Goal: Information Seeking & Learning: Learn about a topic

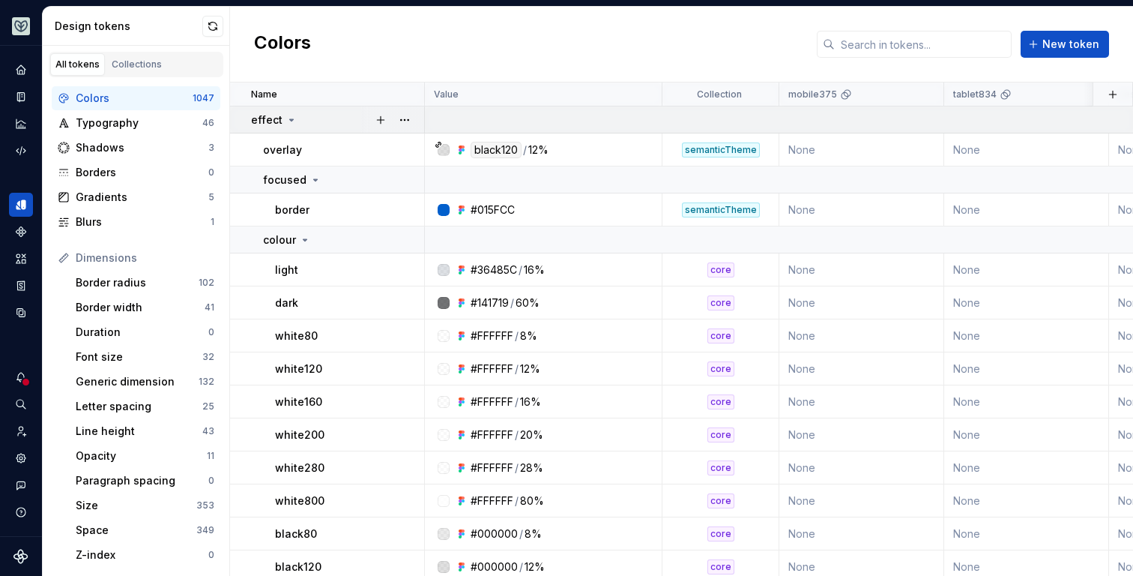
click at [292, 121] on icon at bounding box center [292, 120] width 12 height 12
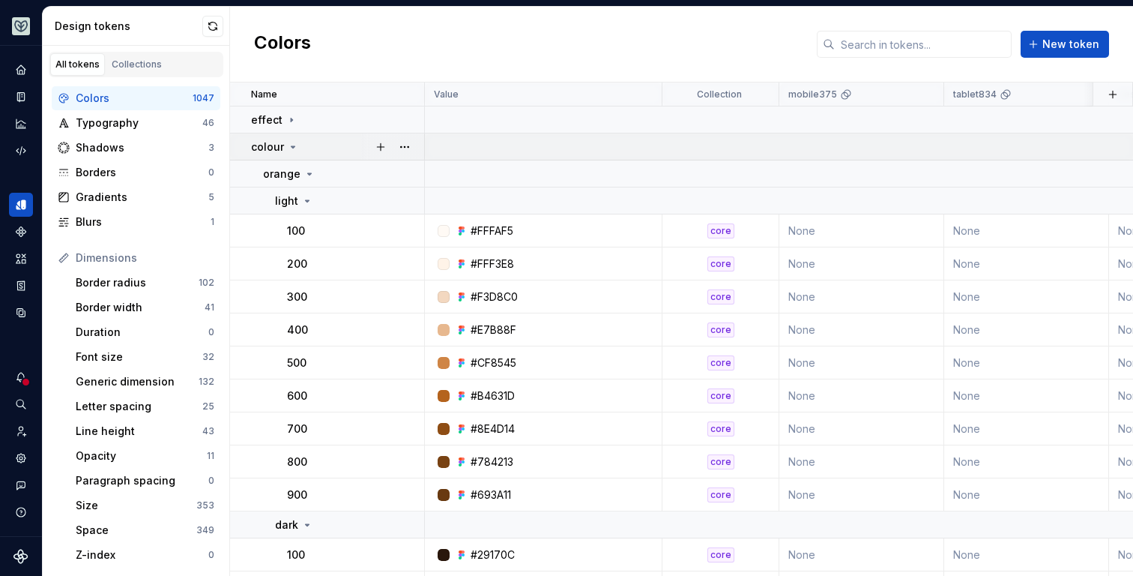
click at [292, 144] on icon at bounding box center [293, 147] width 12 height 12
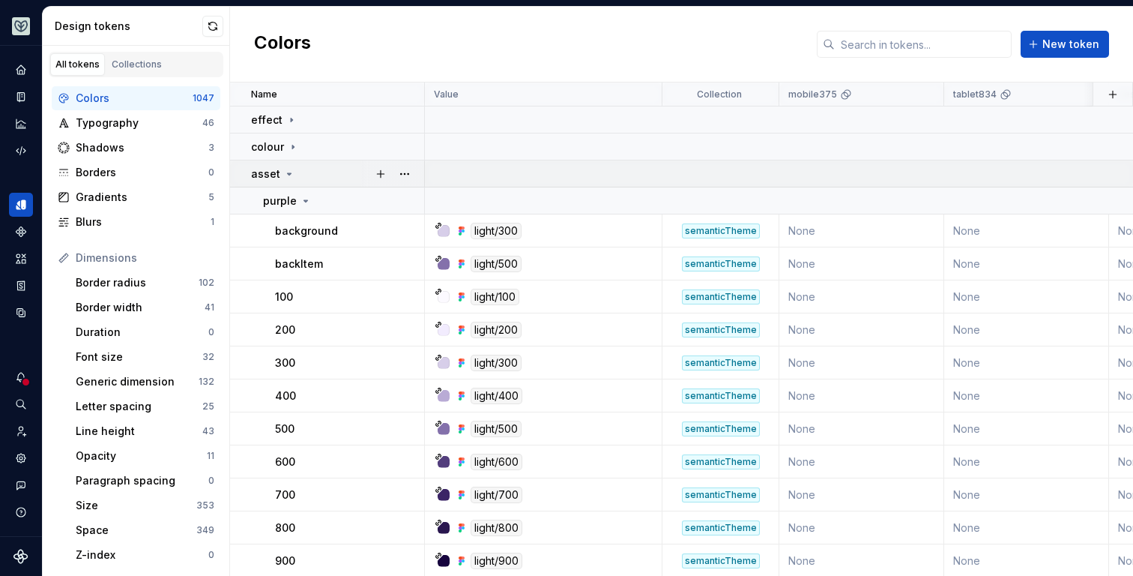
click at [286, 168] on icon at bounding box center [289, 174] width 12 height 12
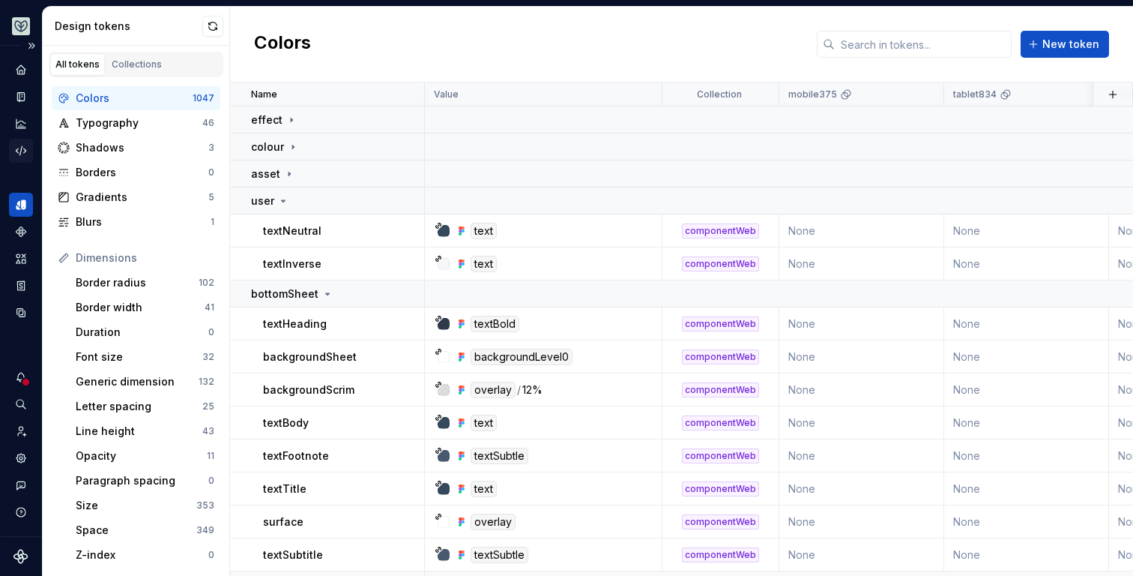
click at [19, 144] on icon "Code automation" at bounding box center [20, 150] width 13 height 13
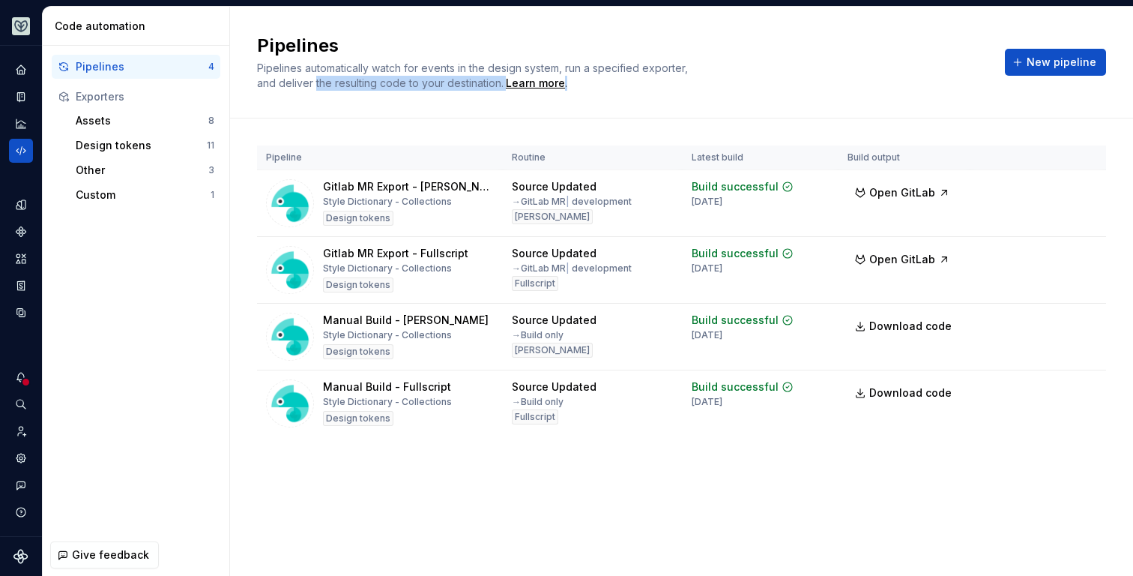
drag, startPoint x: 646, startPoint y: 79, endPoint x: 315, endPoint y: 79, distance: 331.2
click at [315, 79] on div "Pipelines automatically watch for events in the design system, run a specified …" at bounding box center [482, 76] width 450 height 30
click at [382, 68] on span "Pipelines automatically watch for events in the design system, run a specified …" at bounding box center [474, 75] width 434 height 28
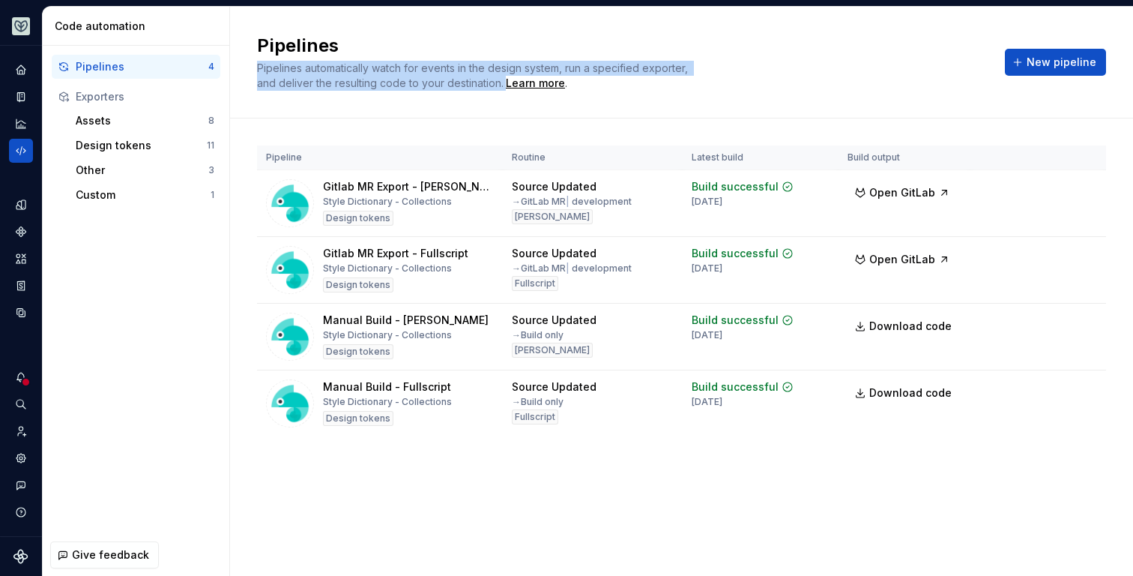
click at [382, 68] on span "Pipelines automatically watch for events in the design system, run a specified …" at bounding box center [474, 75] width 434 height 28
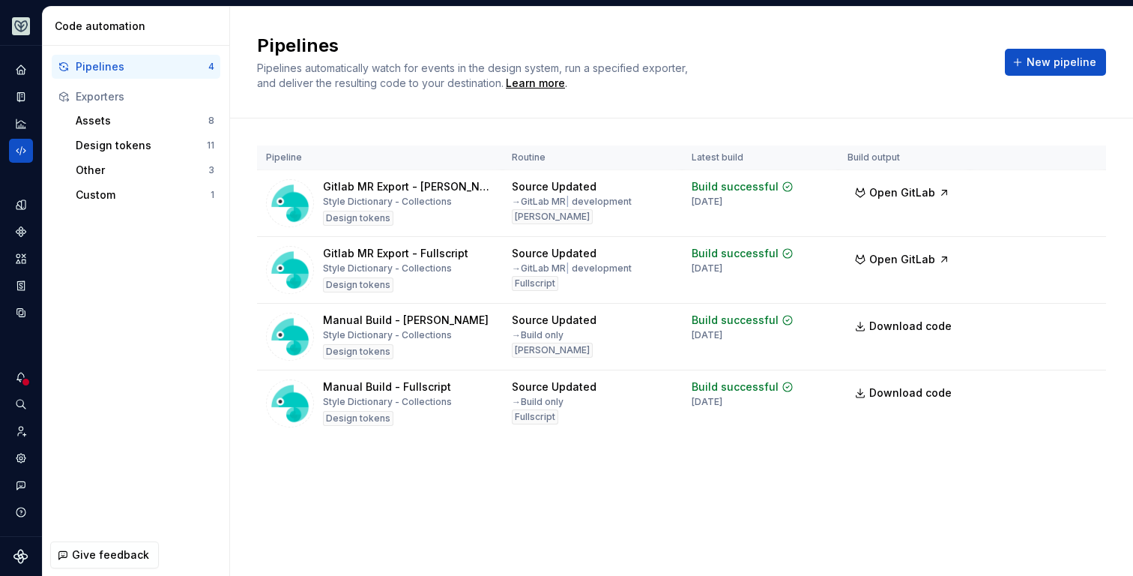
click at [380, 76] on div "Pipelines automatically watch for events in the design system, run a specified …" at bounding box center [482, 76] width 450 height 30
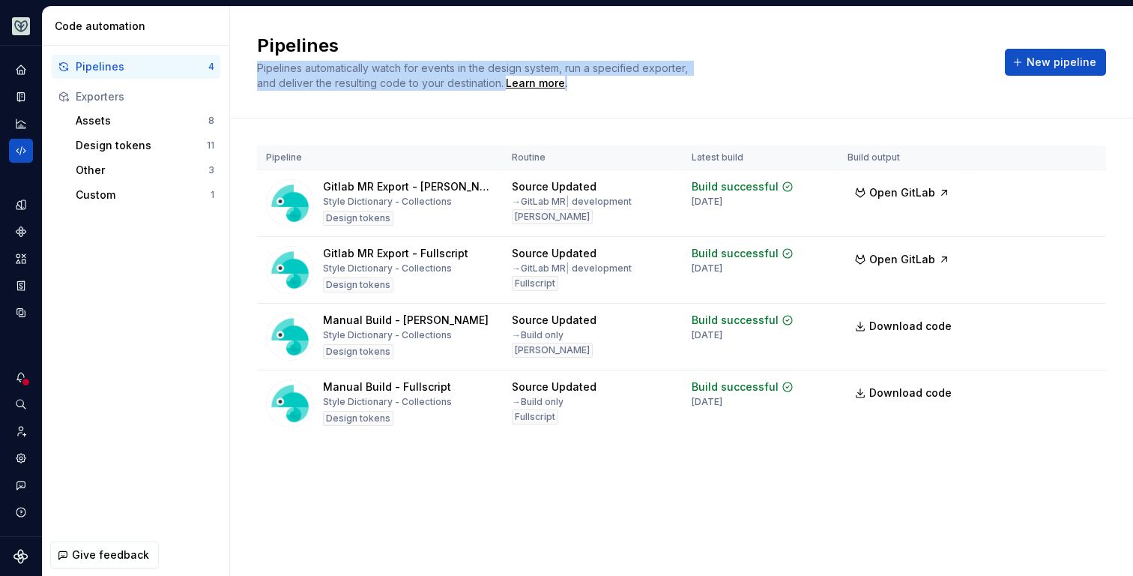
drag, startPoint x: 256, startPoint y: 68, endPoint x: 584, endPoint y: 78, distance: 328.4
click at [584, 78] on div "Pipelines Pipelines automatically watch for events in the design system, run a …" at bounding box center [681, 63] width 903 height 112
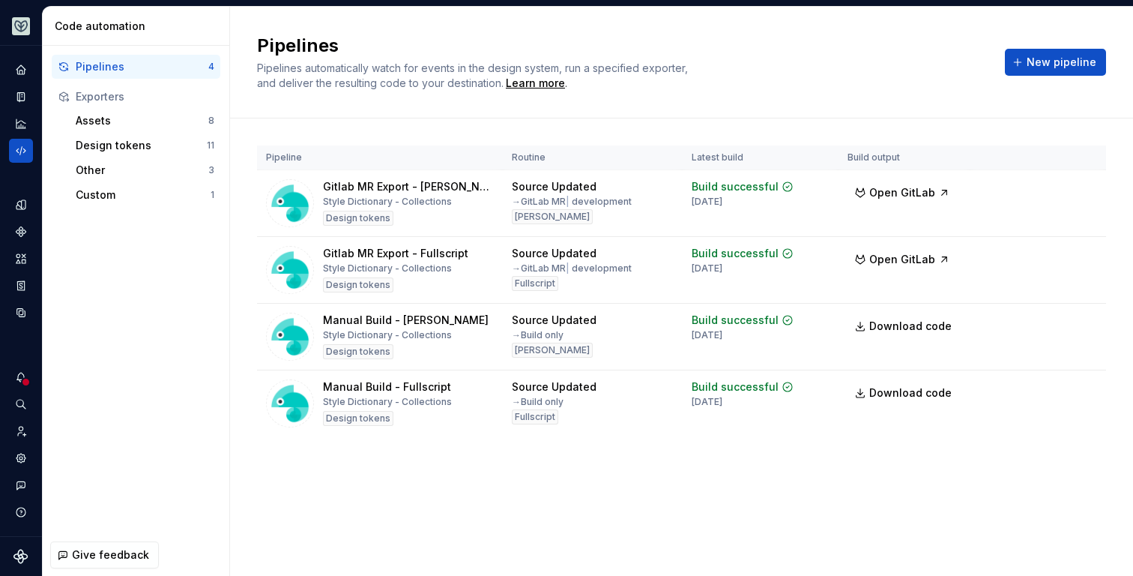
click at [585, 94] on div "Pipelines Pipelines automatically watch for events in the design system, run a …" at bounding box center [681, 63] width 903 height 112
click at [90, 555] on span "Give feedback" at bounding box center [110, 554] width 77 height 15
click at [528, 519] on div "Pipelines Pipelines automatically watch for events in the design system, run a …" at bounding box center [681, 291] width 903 height 569
click at [75, 558] on span "Give feedback" at bounding box center [110, 554] width 77 height 15
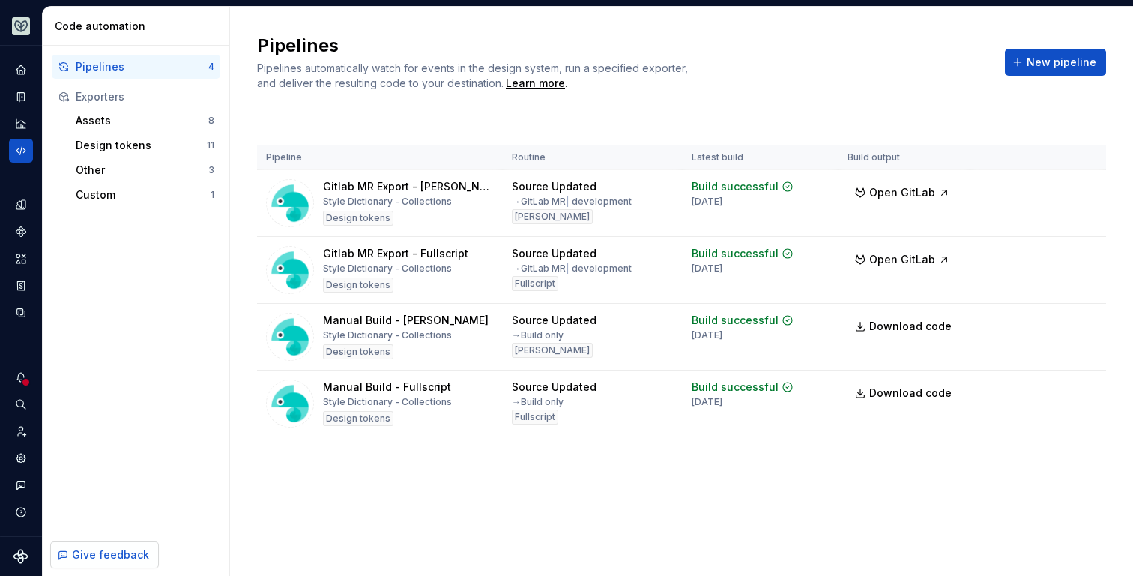
click at [75, 558] on span "Give feedback" at bounding box center [110, 554] width 77 height 15
click at [564, 476] on div "Pipeline Routine Latest build Build output Gitlab MR Export - [PERSON_NAME] Dic…" at bounding box center [681, 305] width 849 height 375
click at [516, 508] on div "Pipelines Pipelines automatically watch for events in the design system, run a …" at bounding box center [681, 291] width 903 height 569
click at [245, 227] on div "Pipeline Routine Latest build Build output Gitlab MR Export - [PERSON_NAME] Dic…" at bounding box center [681, 305] width 903 height 375
click at [238, 225] on div "Pipeline Routine Latest build Build output Gitlab MR Export - [PERSON_NAME] Dic…" at bounding box center [681, 305] width 903 height 375
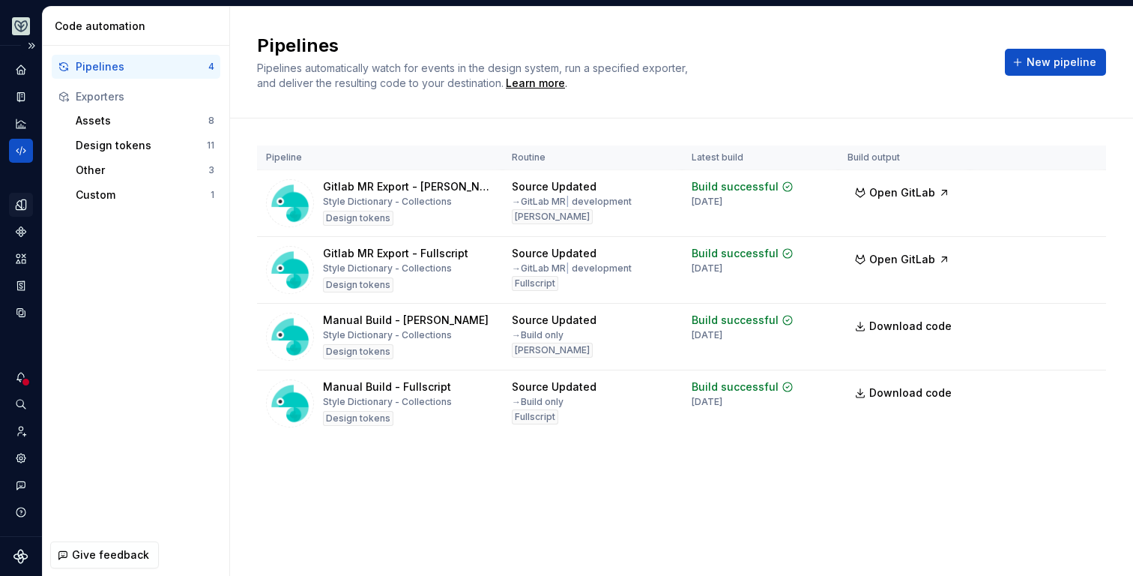
click at [25, 208] on icon "Design tokens" at bounding box center [20, 204] width 13 height 13
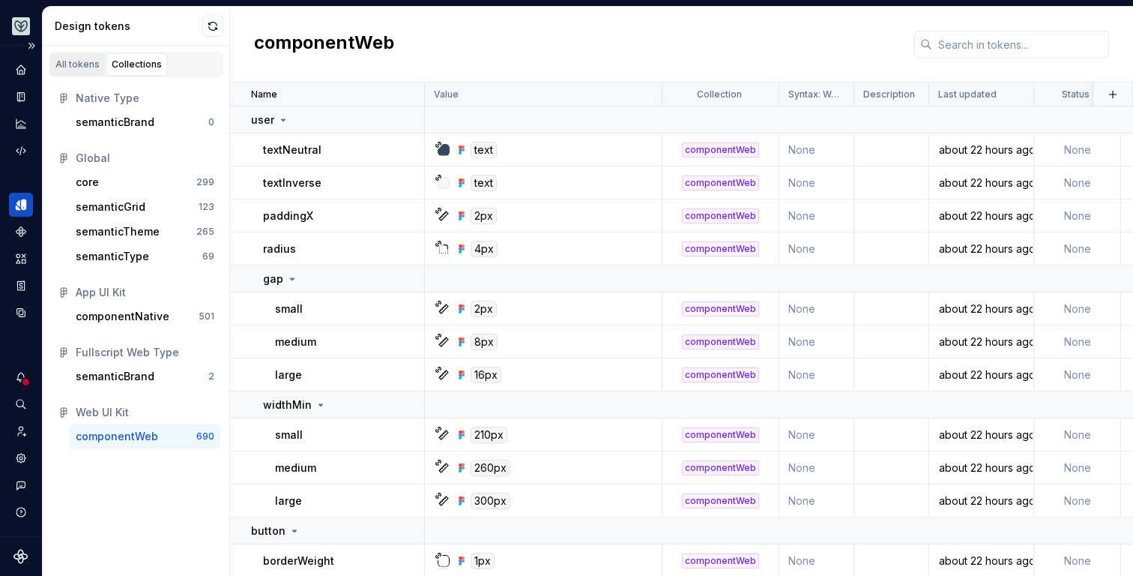
click at [67, 67] on div "All tokens" at bounding box center [77, 64] width 44 height 12
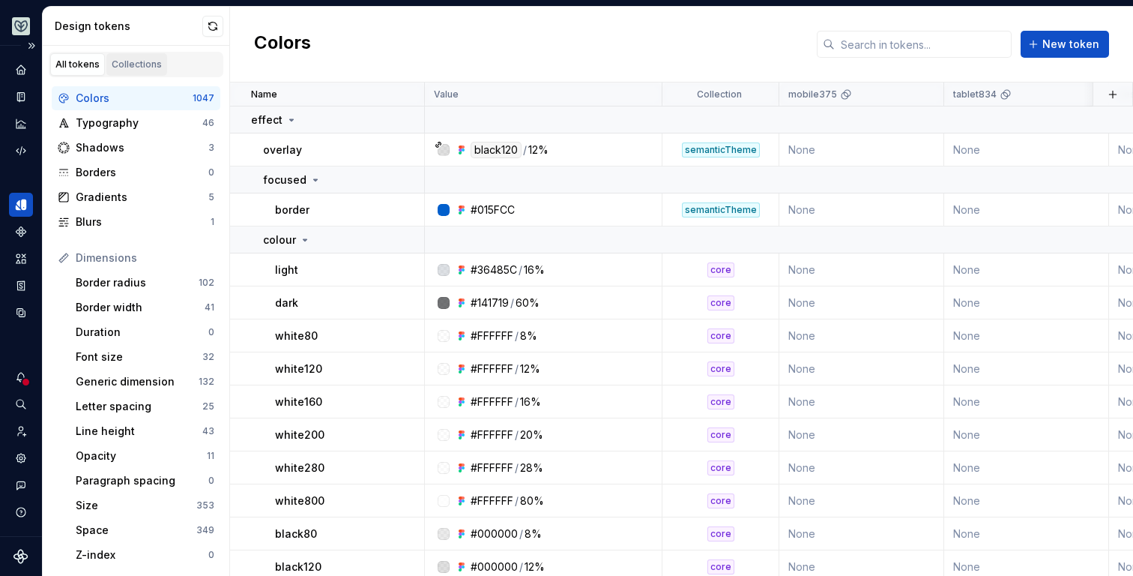
click at [154, 55] on link "Collections" at bounding box center [136, 64] width 61 height 22
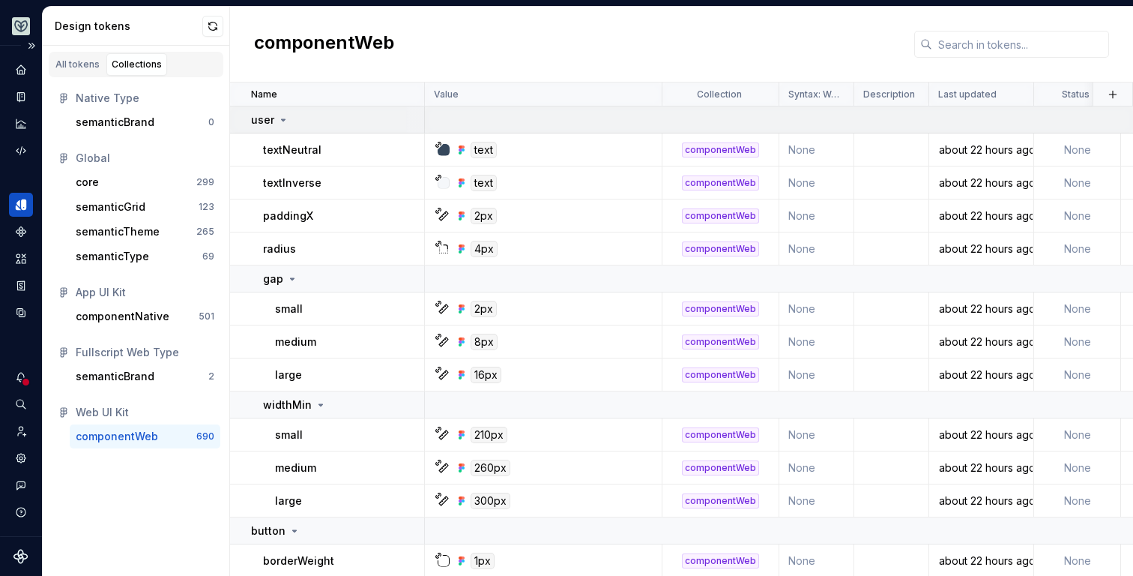
click at [286, 118] on icon at bounding box center [283, 120] width 12 height 12
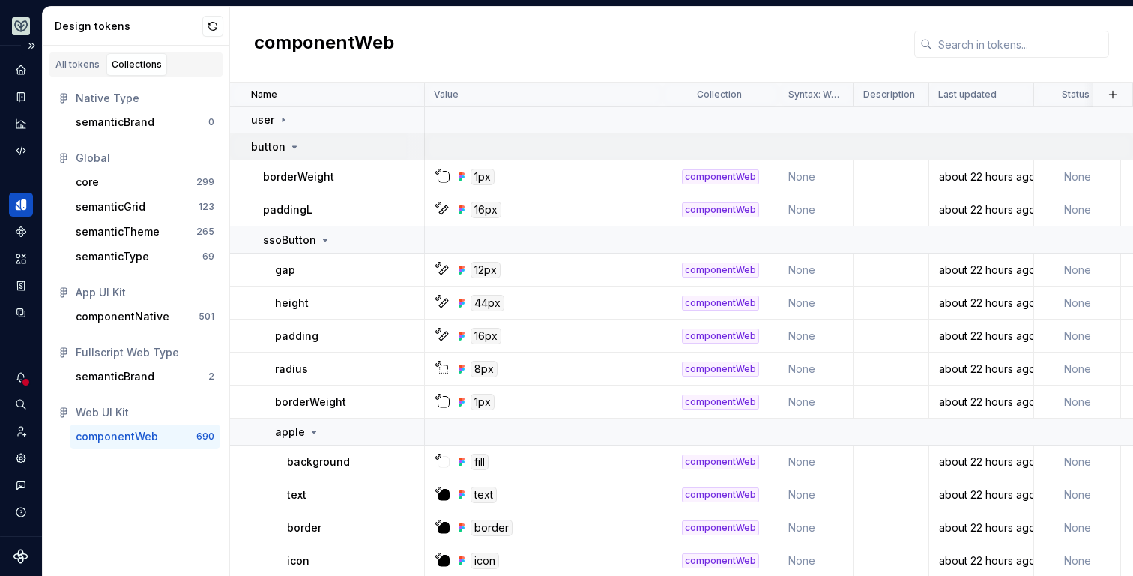
click at [296, 147] on icon at bounding box center [295, 147] width 12 height 12
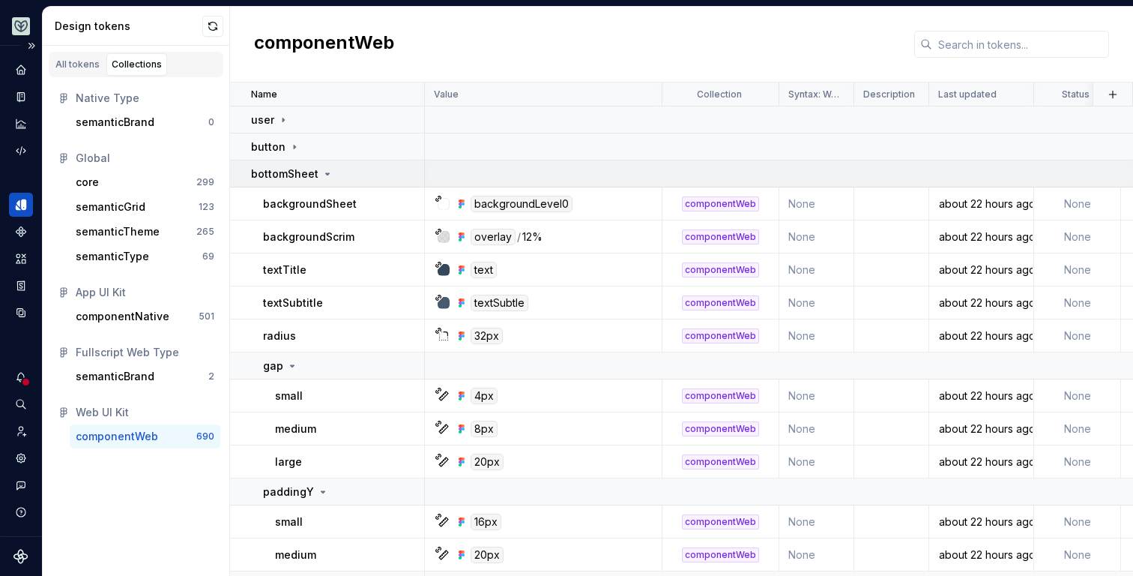
click at [326, 173] on icon at bounding box center [328, 173] width 4 height 1
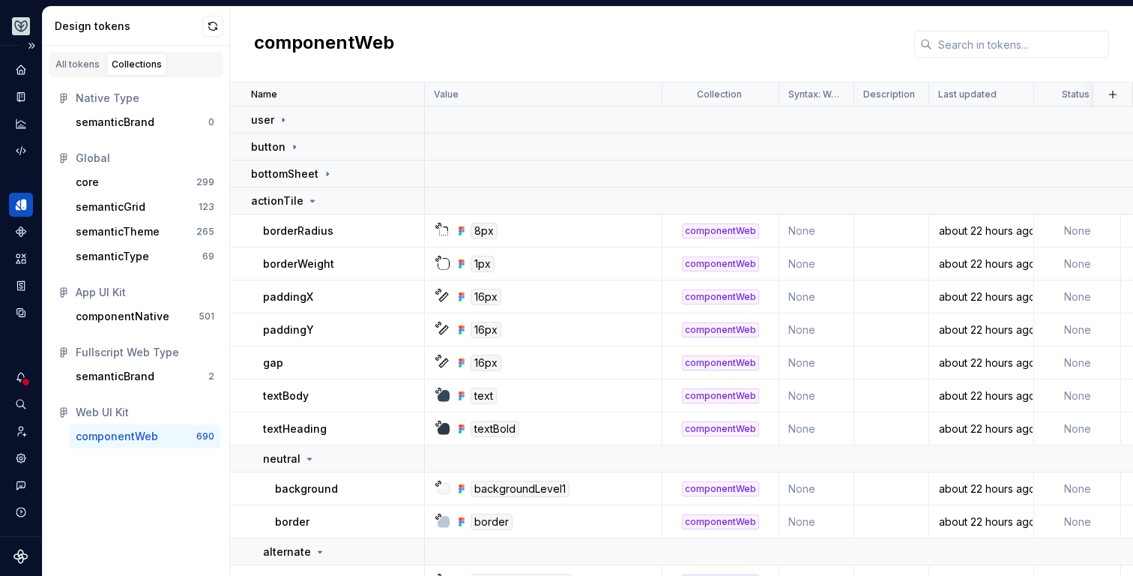
click at [638, 44] on div "componentWeb" at bounding box center [681, 45] width 903 height 76
click at [344, 40] on h2 "componentWeb" at bounding box center [324, 44] width 140 height 27
click at [419, 48] on div "componentWeb" at bounding box center [681, 45] width 903 height 76
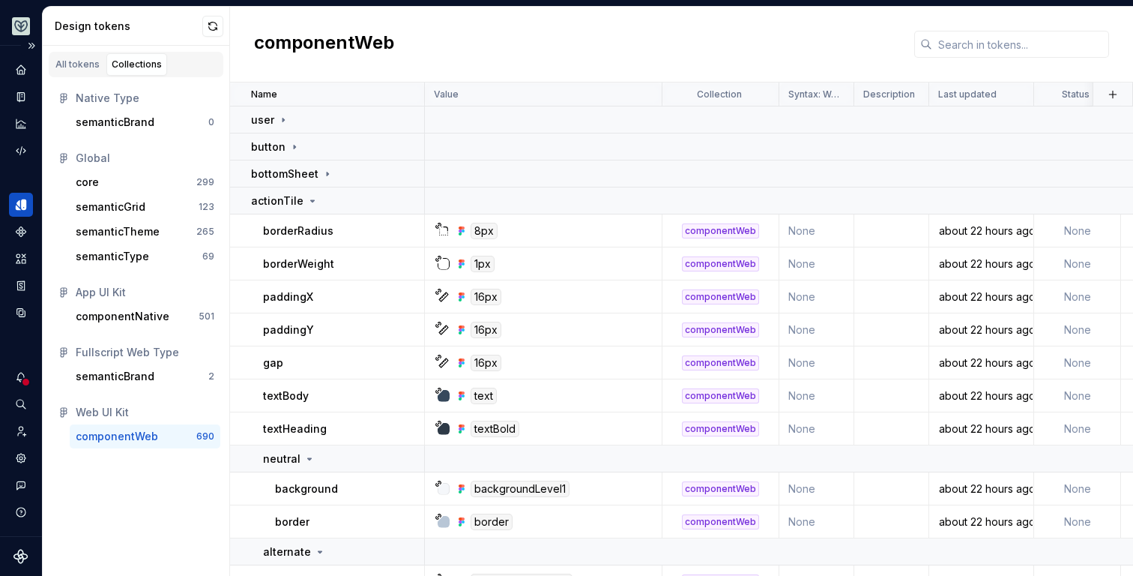
drag, startPoint x: 394, startPoint y: 41, endPoint x: 410, endPoint y: 41, distance: 15.7
click at [410, 41] on div "componentWeb" at bounding box center [681, 45] width 903 height 76
click at [811, 52] on div "componentWeb" at bounding box center [681, 45] width 903 height 76
click at [16, 373] on icon "Notifications" at bounding box center [20, 376] width 13 height 13
click at [16, 373] on html "Aviary BB Dataset Fullscript Design tokens All tokens Collections Native Type s…" at bounding box center [566, 288] width 1133 height 576
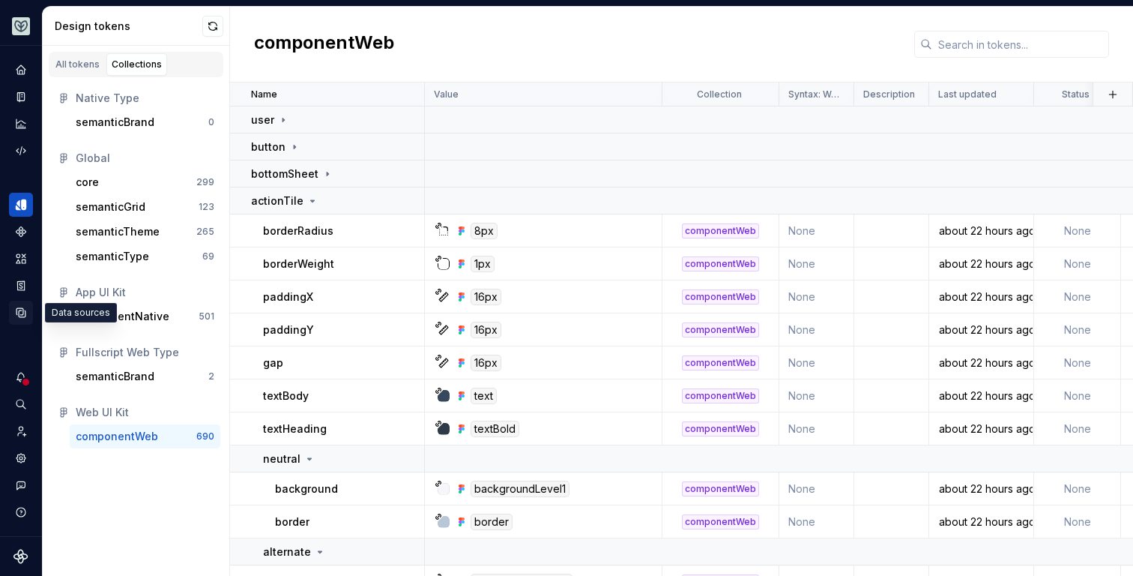
click at [26, 309] on icon "Data sources" at bounding box center [20, 312] width 13 height 13
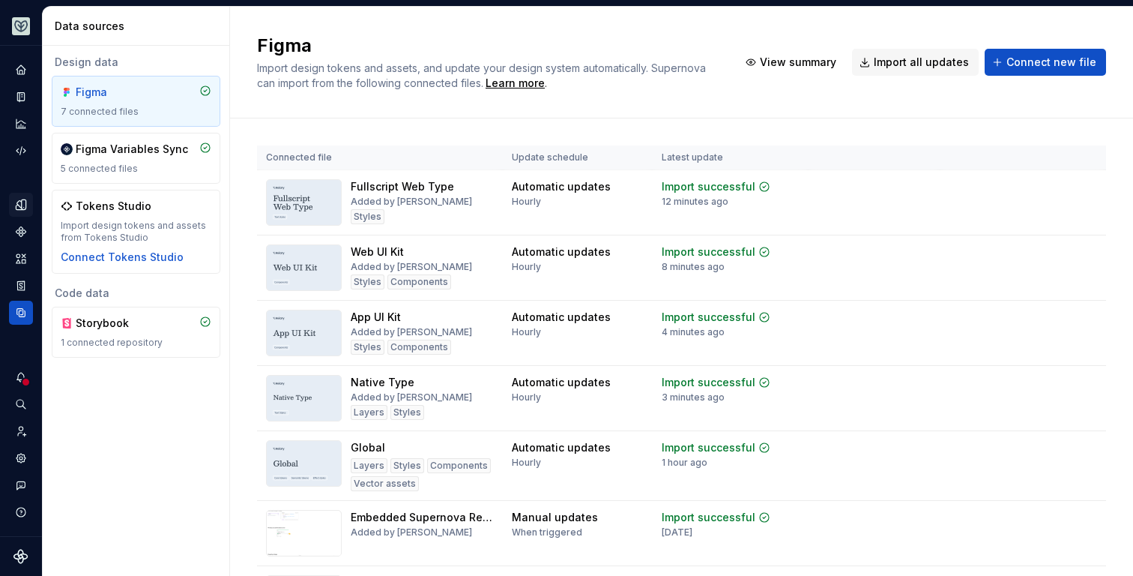
click at [234, 46] on div "Figma Import design tokens and assets, and update your design system automatica…" at bounding box center [681, 63] width 903 height 112
click at [230, 7] on div "Figma Import design tokens and assets, and update your design system automatica…" at bounding box center [681, 63] width 903 height 112
